Goal: Use online tool/utility

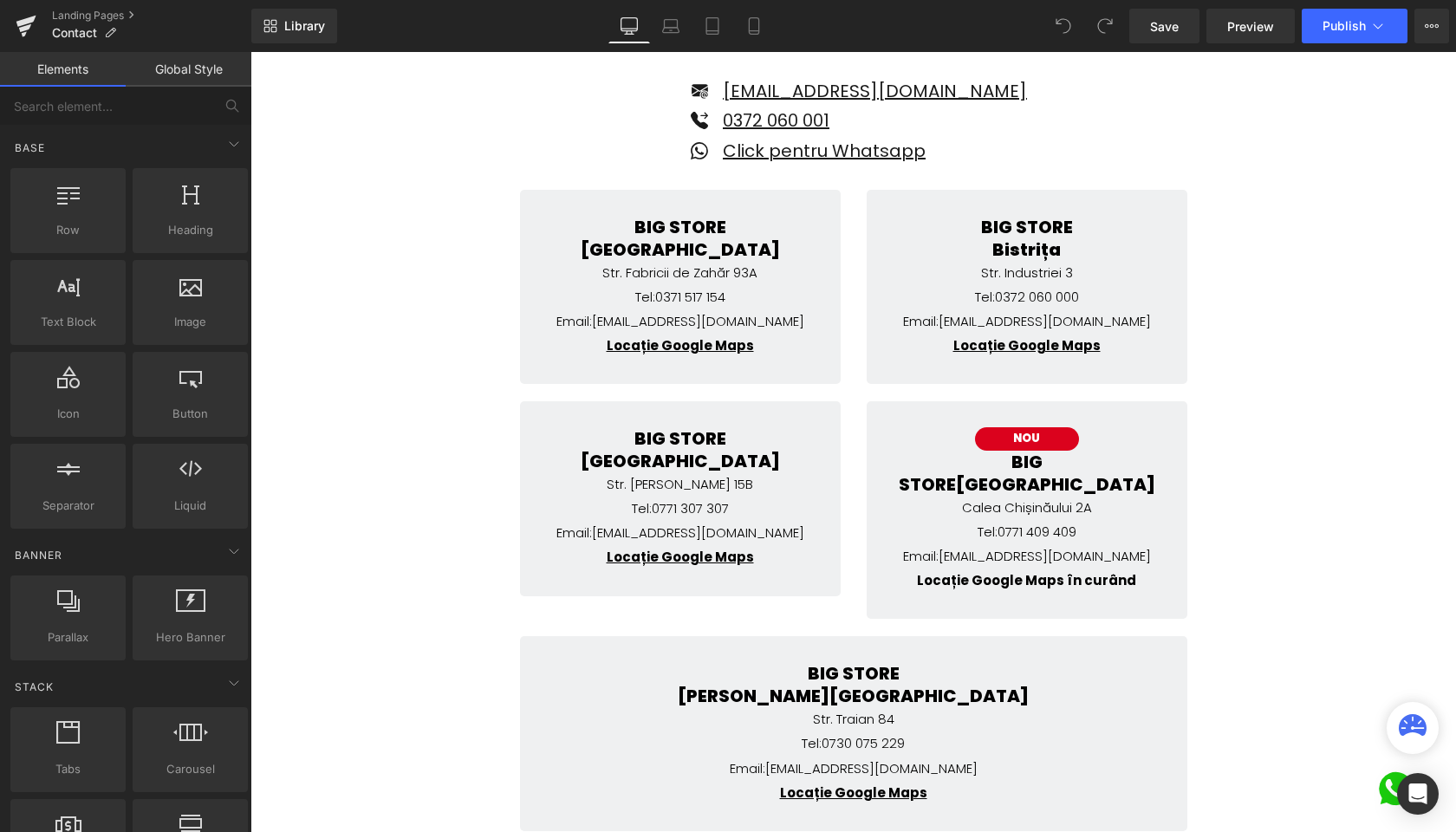
scroll to position [310, 0]
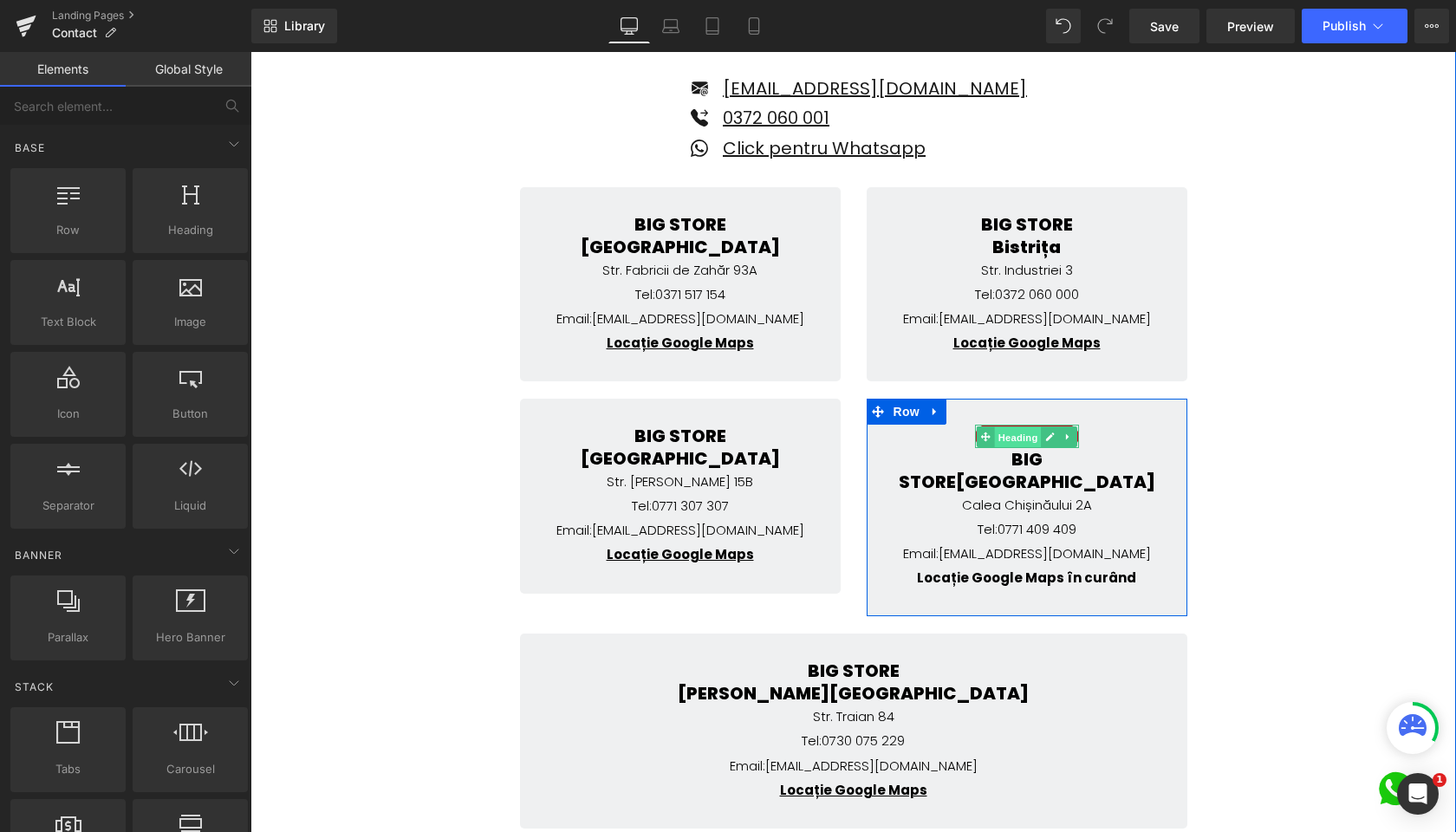
click at [1028, 430] on span "Heading" at bounding box center [1018, 438] width 47 height 21
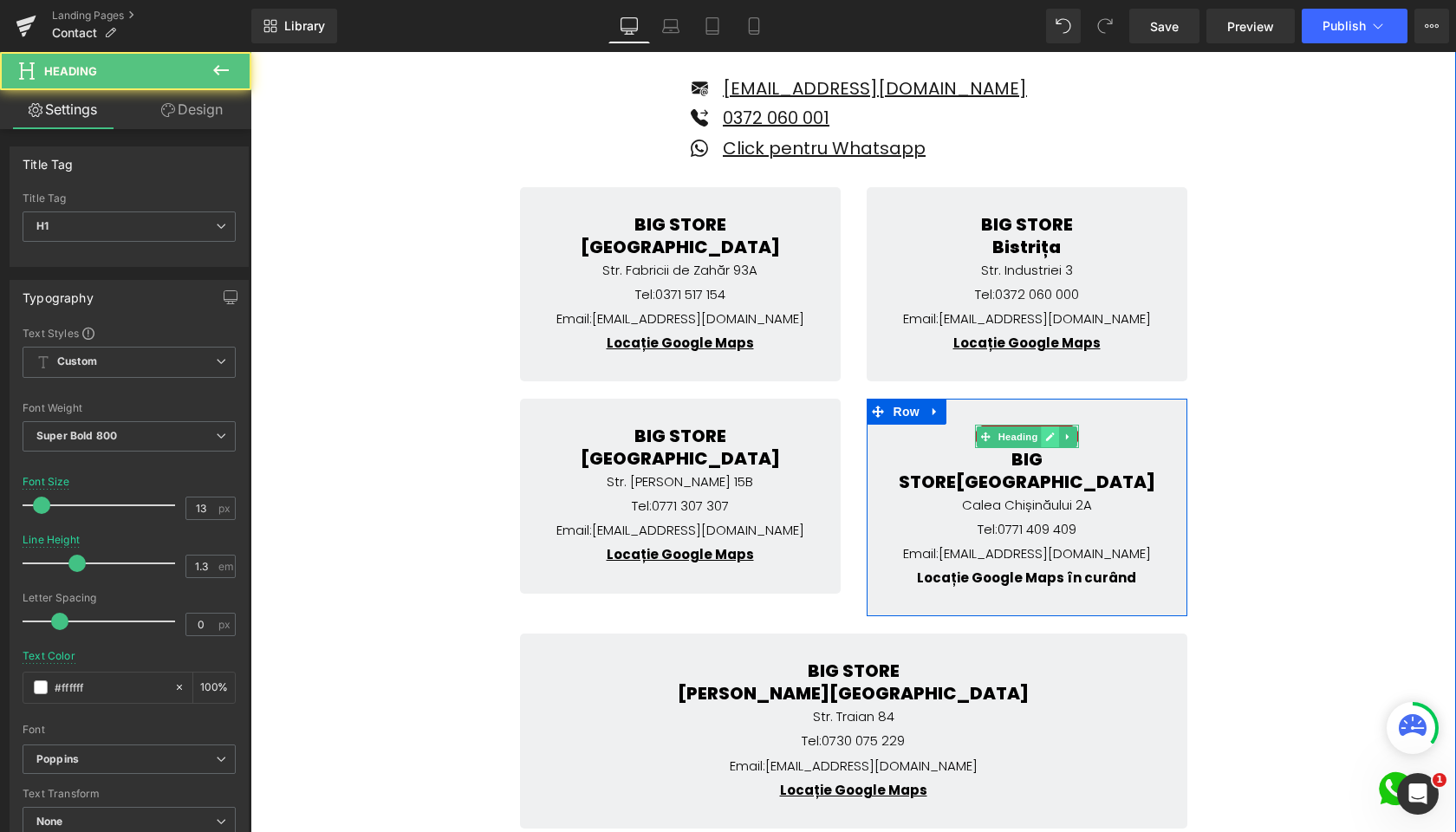
scroll to position [0, 0]
click at [1045, 433] on icon at bounding box center [1050, 437] width 9 height 10
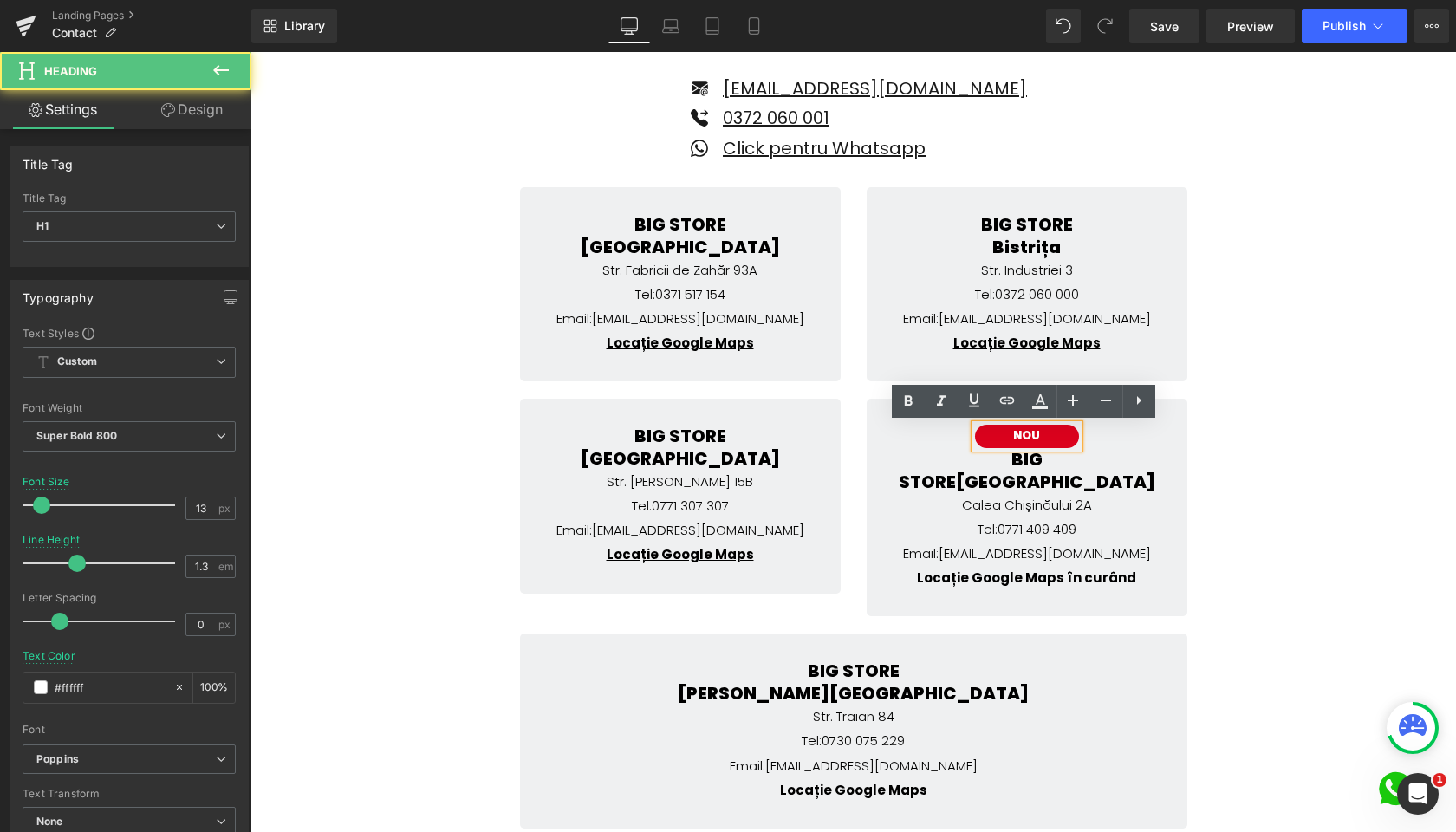
click at [1030, 437] on h1 "NOU" at bounding box center [1027, 437] width 96 height 15
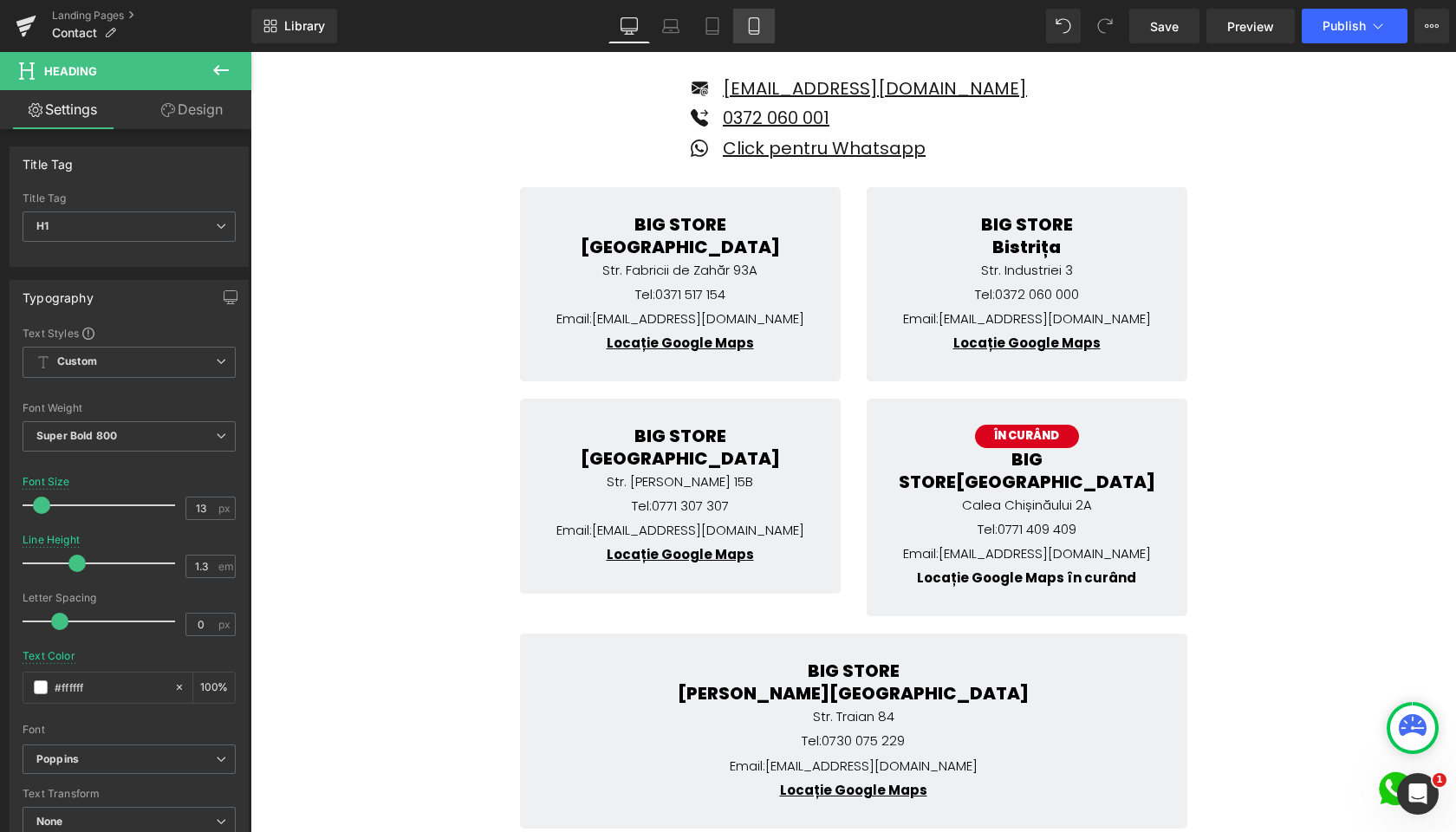
click at [759, 21] on icon at bounding box center [754, 26] width 9 height 17
type input "15"
type input "1.2"
type input "100"
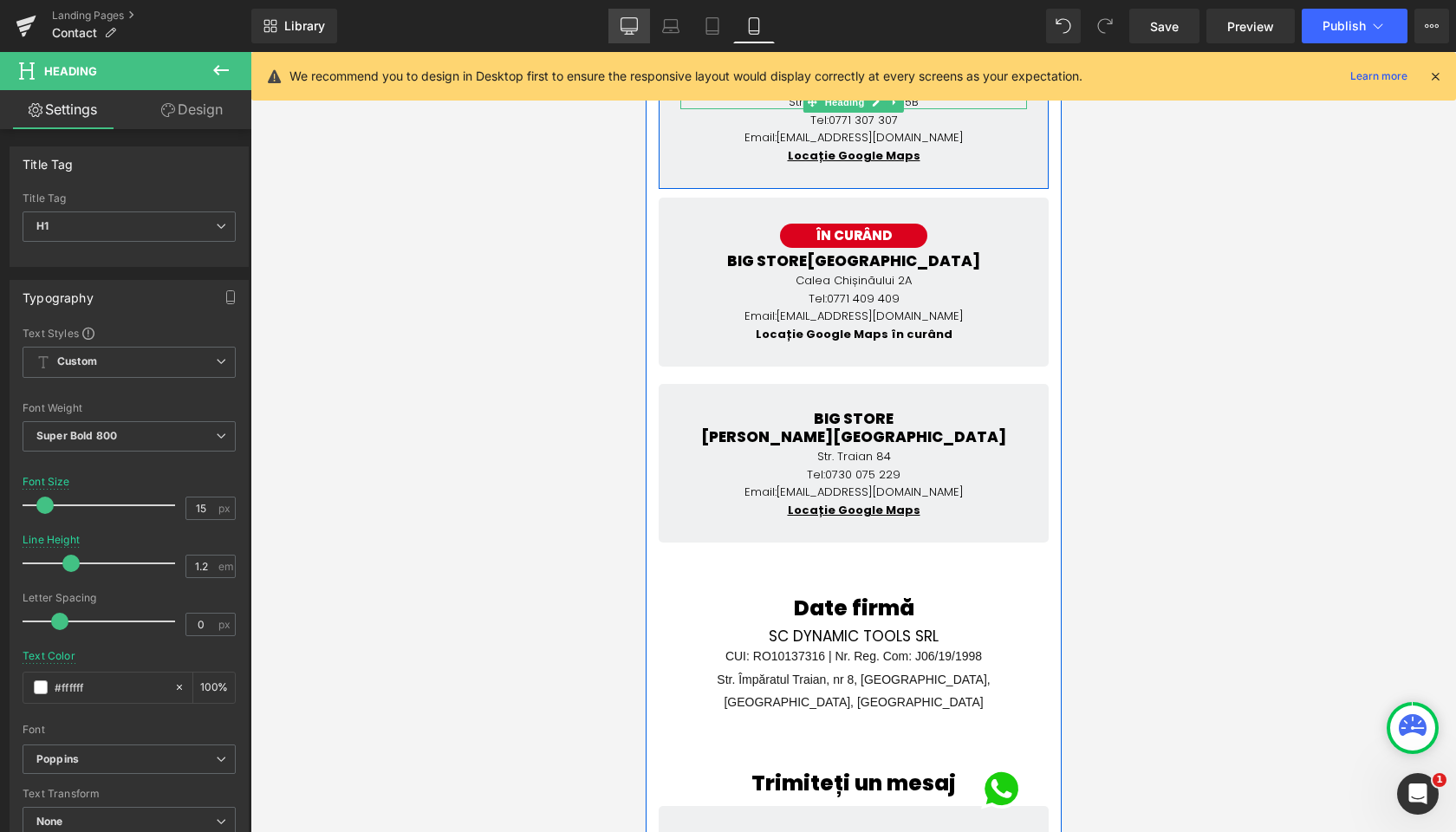
click at [640, 25] on link "Desktop" at bounding box center [629, 25] width 41 height 35
type input "13"
type input "1.3"
type input "100"
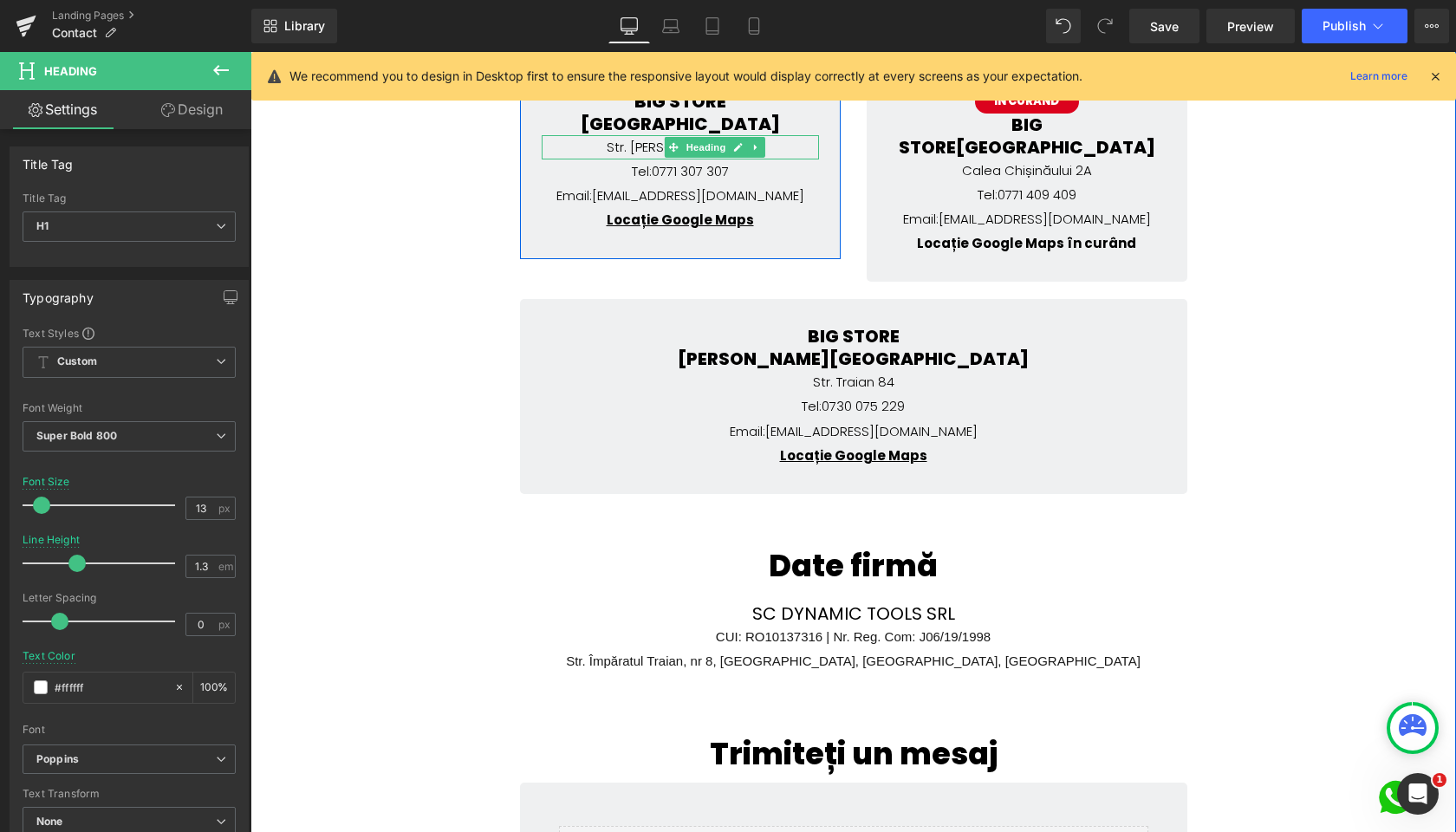
scroll to position [519, 0]
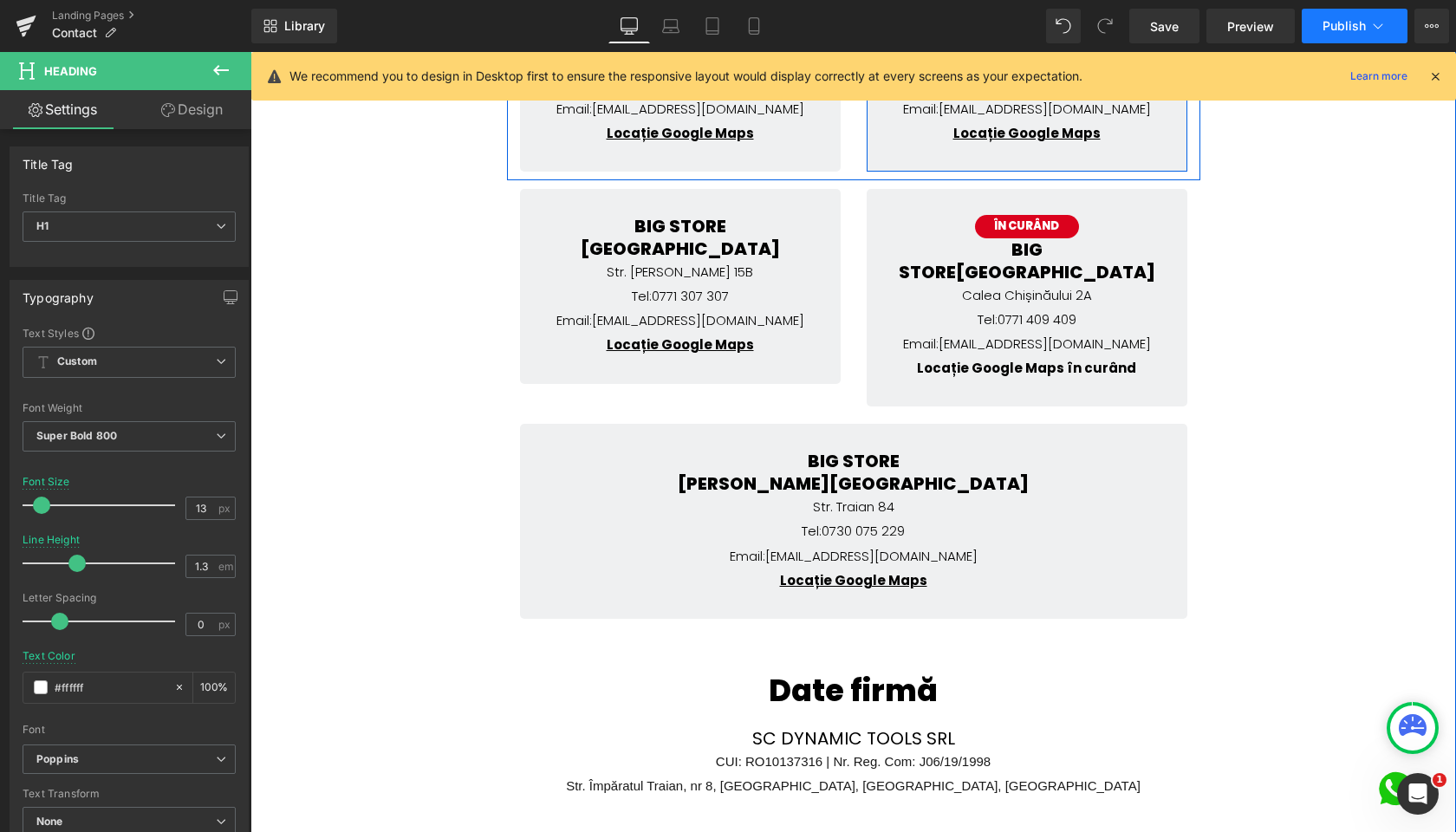
click at [1384, 33] on icon at bounding box center [1378, 25] width 17 height 17
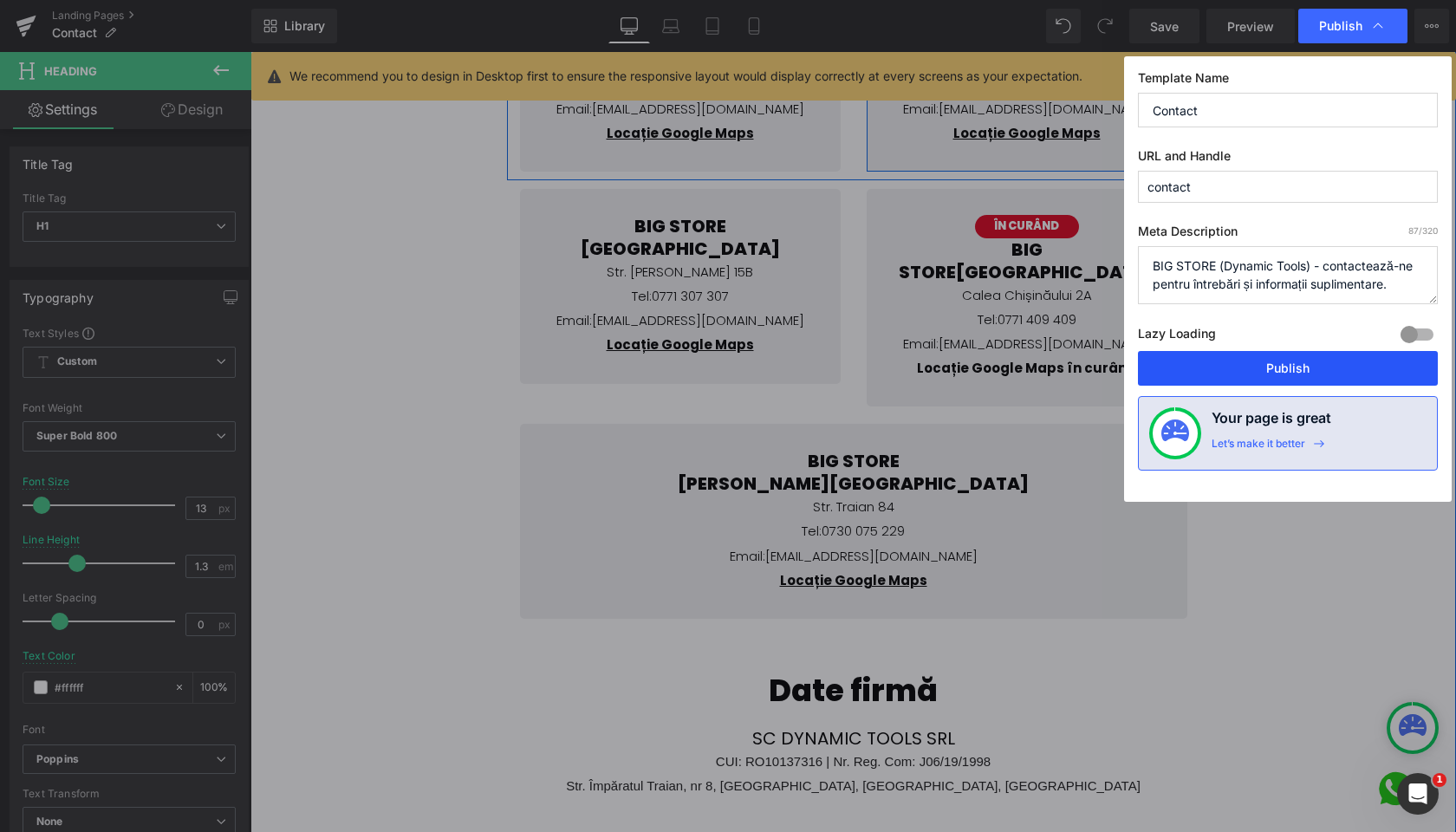
click at [1293, 369] on button "Publish" at bounding box center [1287, 368] width 299 height 35
